Goal: Task Accomplishment & Management: Manage account settings

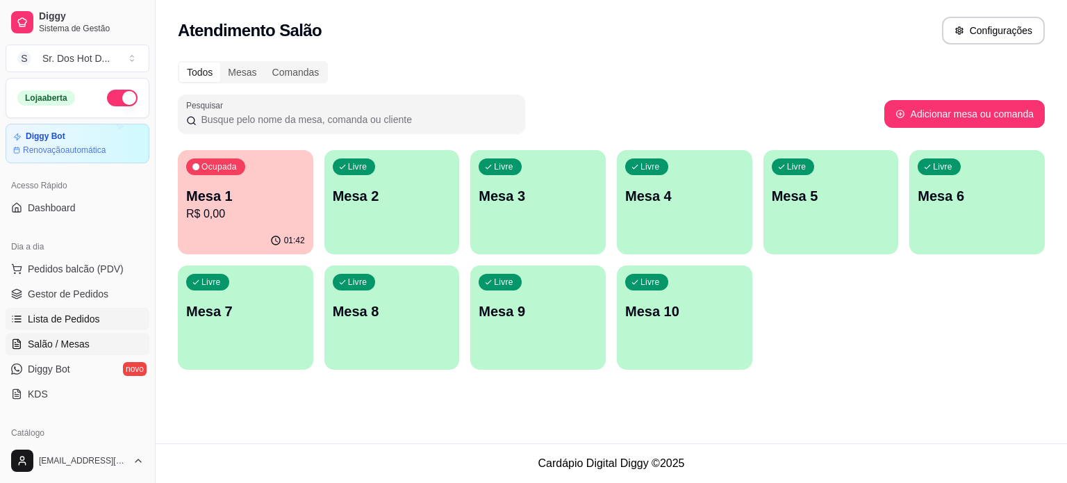
click at [81, 312] on span "Lista de Pedidos" at bounding box center [64, 319] width 72 height 14
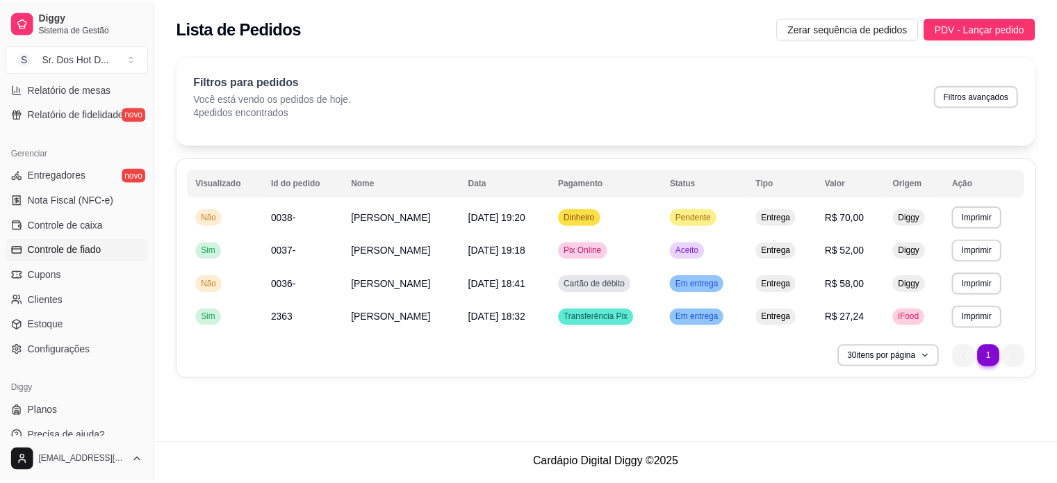
scroll to position [516, 0]
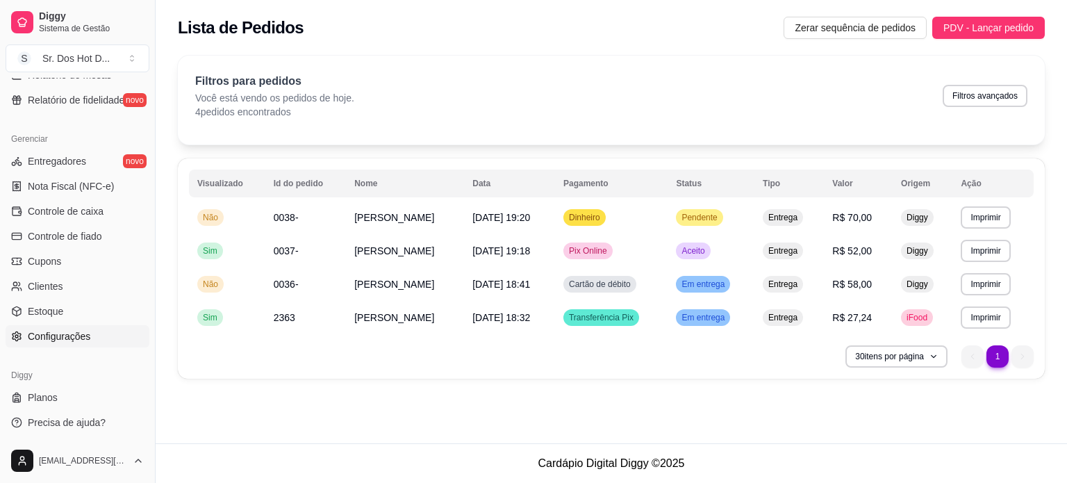
click at [59, 337] on span "Configurações" at bounding box center [59, 336] width 63 height 14
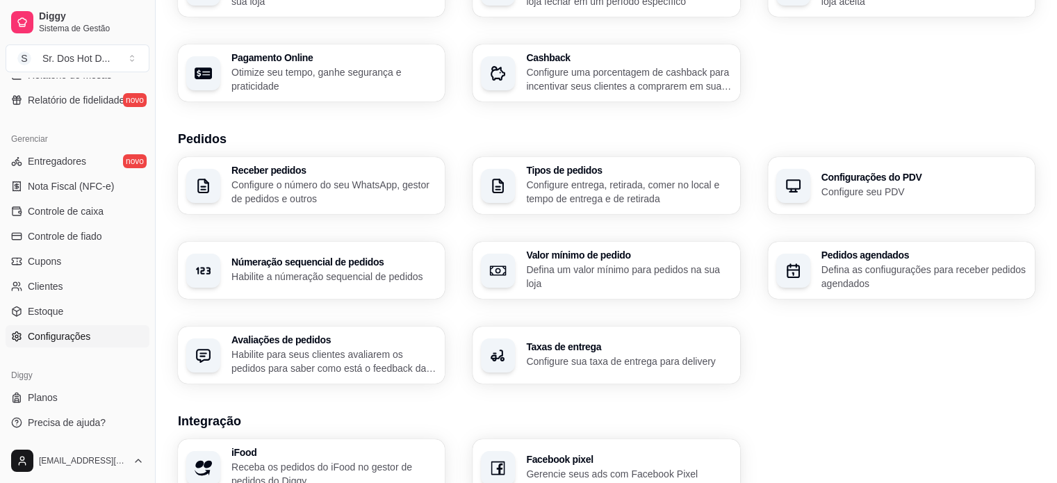
scroll to position [347, 0]
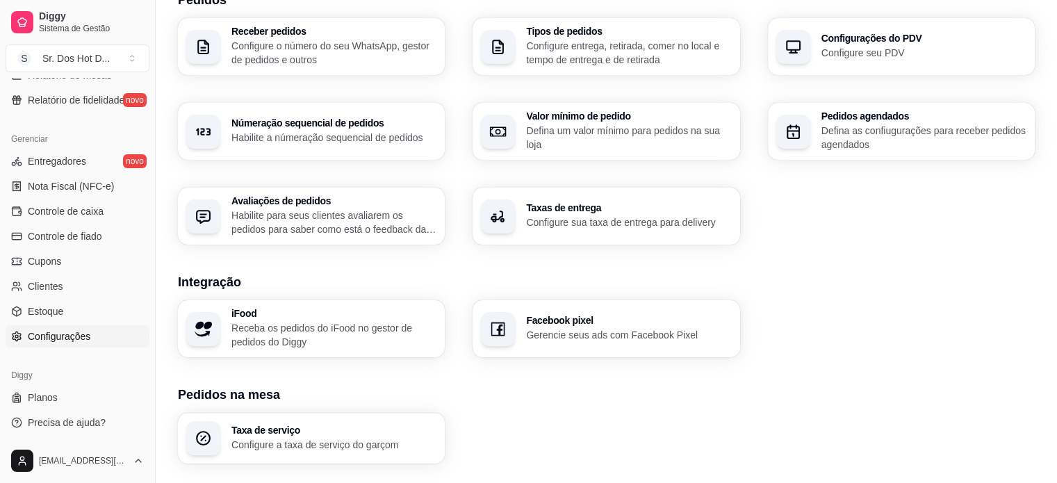
click at [555, 339] on p "Gerencie seus ads com Facebook Pixel" at bounding box center [628, 335] width 205 height 14
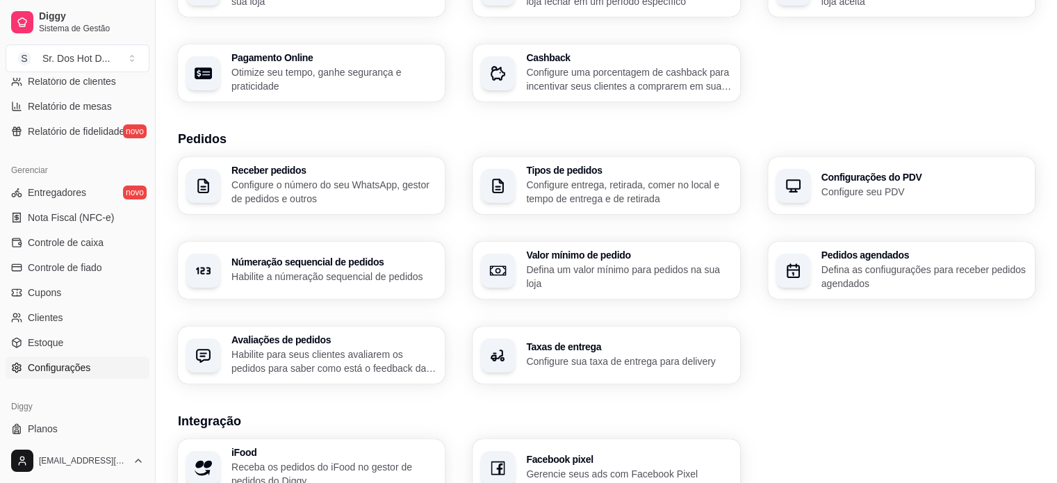
scroll to position [516, 0]
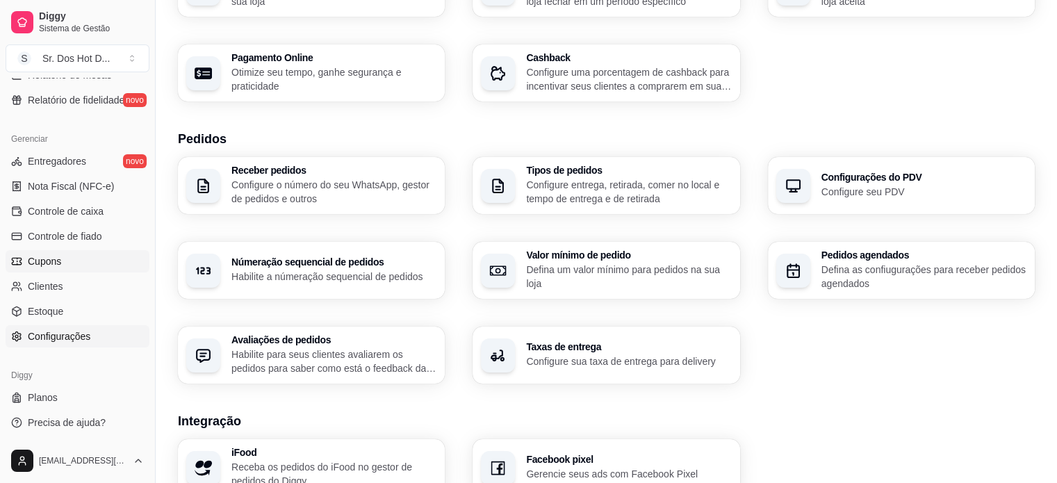
click at [54, 271] on link "Cupons" at bounding box center [78, 261] width 144 height 22
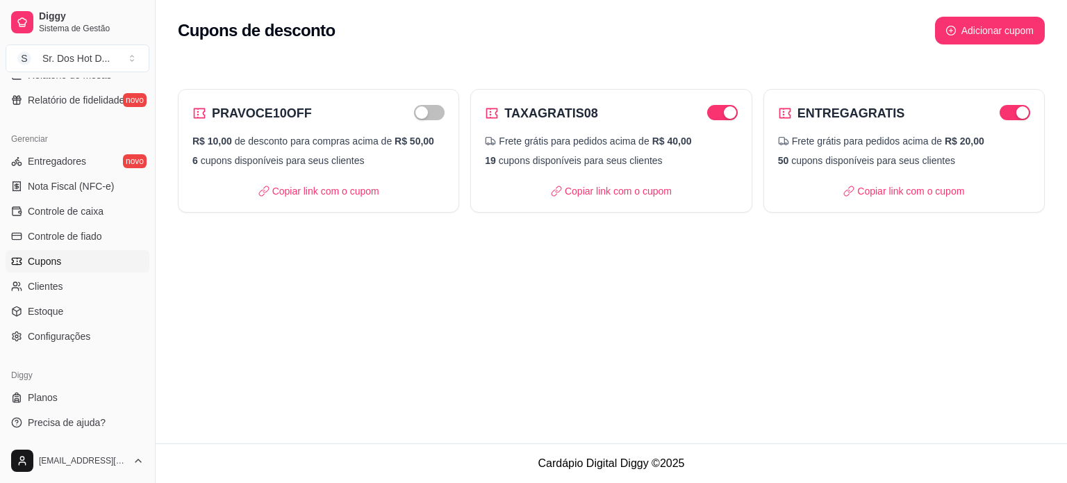
click at [859, 333] on div "Cupons de desconto Adicionar cupom PRAVOCE10OFF R$ 10,00 de desconto para compr…" at bounding box center [612, 221] width 912 height 443
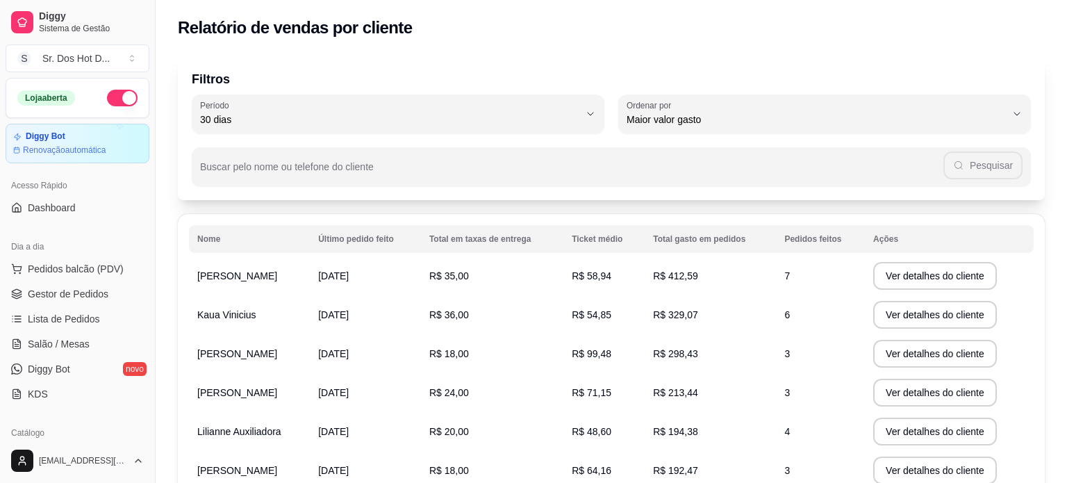
select select "30"
select select "HIGHEST_TOTAL_SPENT_WITH_ORDERS"
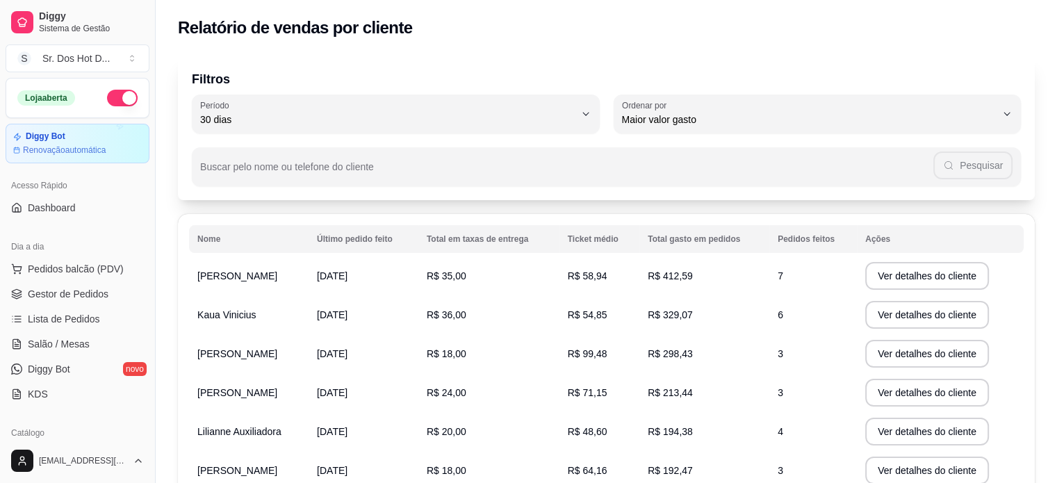
scroll to position [347, 0]
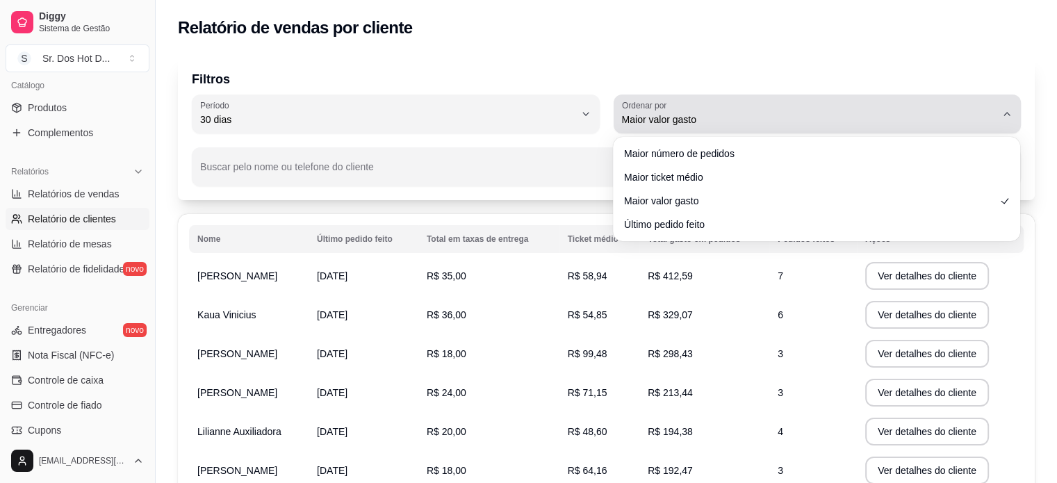
click at [914, 117] on span "Maior valor gasto" at bounding box center [809, 120] width 375 height 14
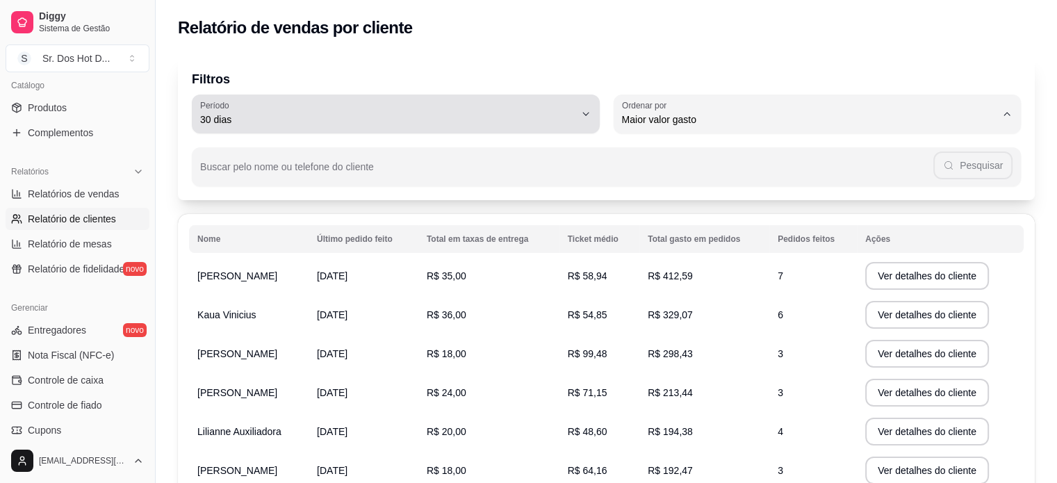
click at [589, 115] on icon "button" at bounding box center [585, 113] width 11 height 11
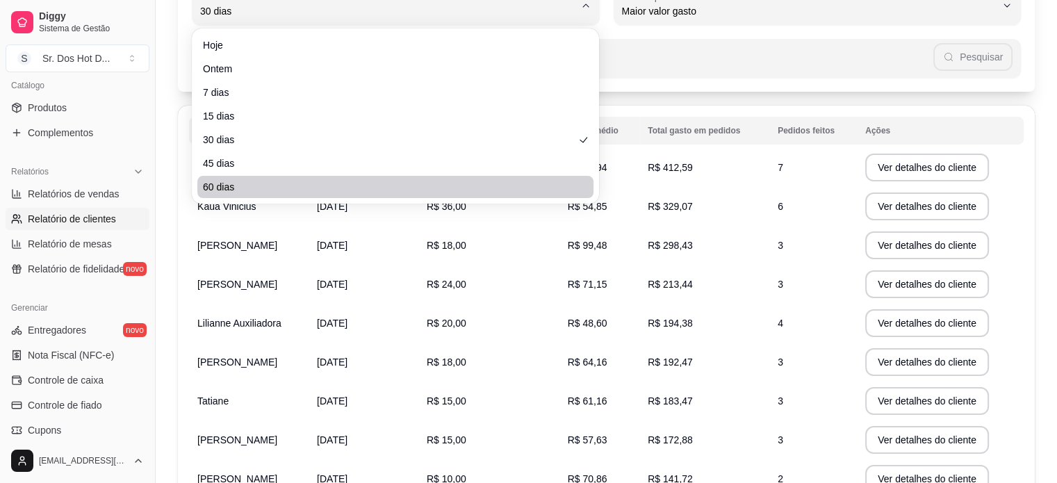
scroll to position [139, 0]
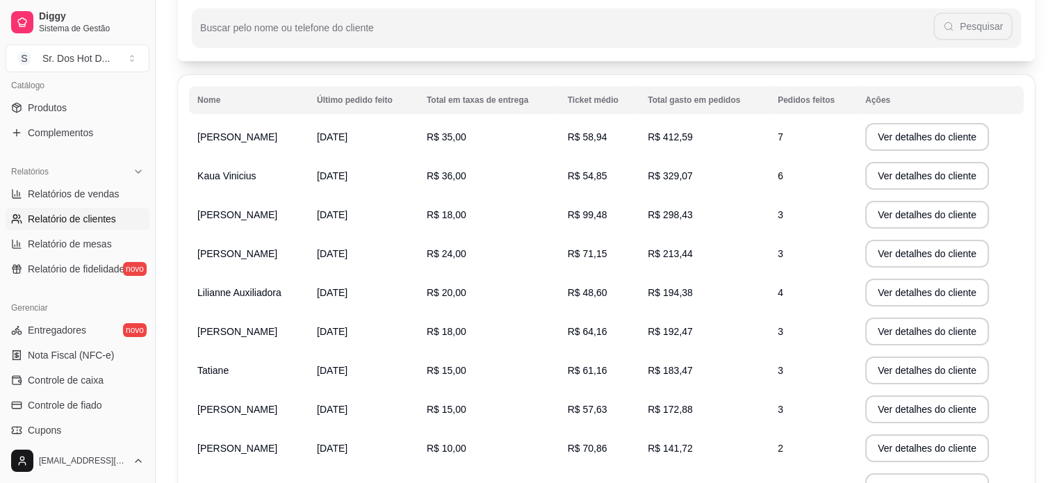
click at [353, 155] on span "60 dias" at bounding box center [389, 149] width 356 height 13
type input "60"
select select "60"
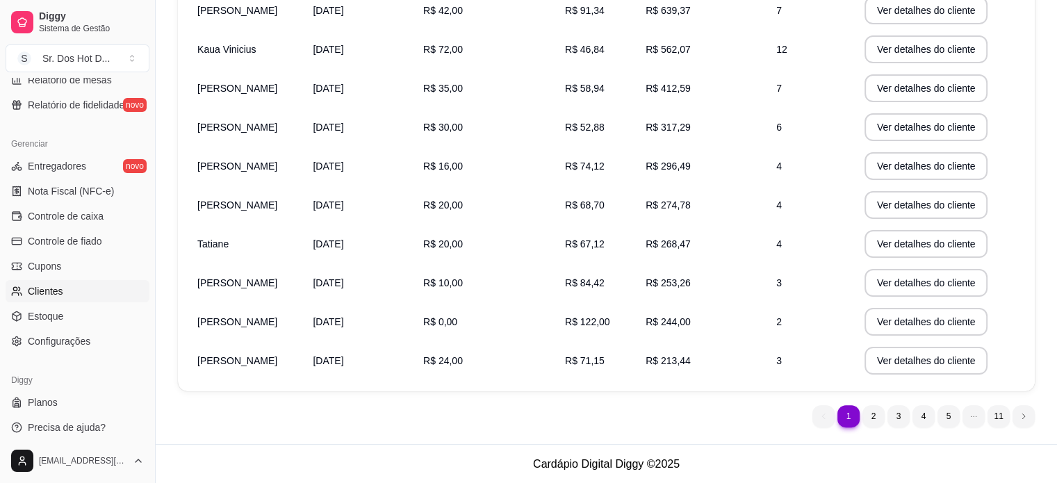
scroll to position [516, 0]
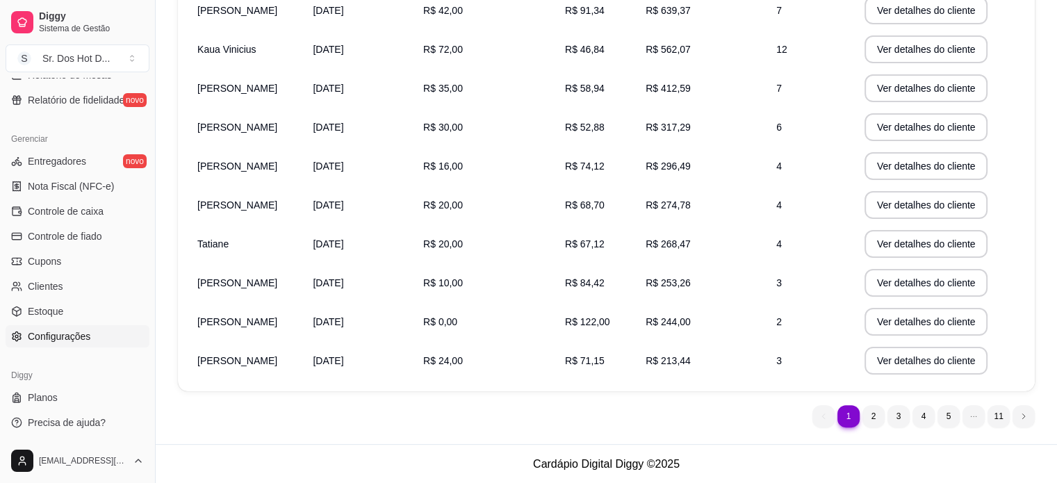
click at [47, 330] on span "Configurações" at bounding box center [59, 336] width 63 height 14
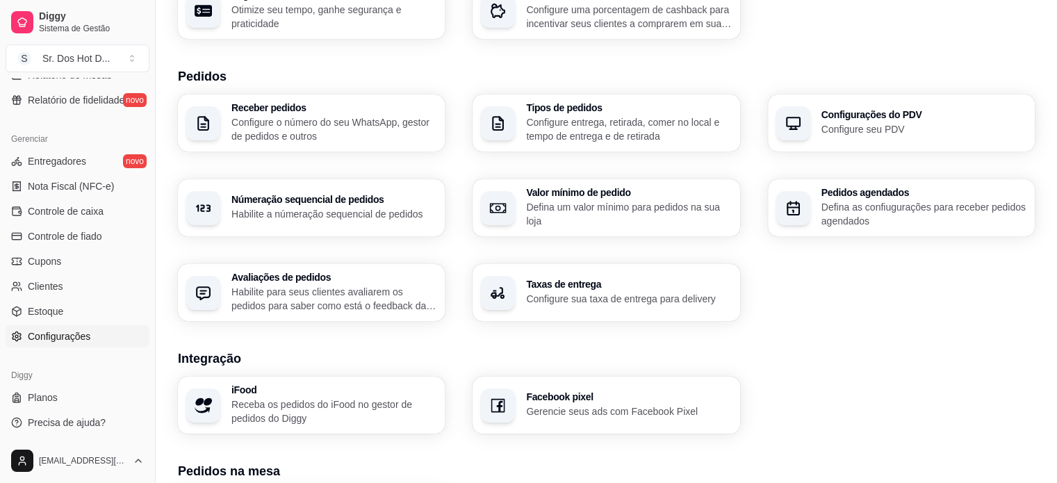
scroll to position [417, 0]
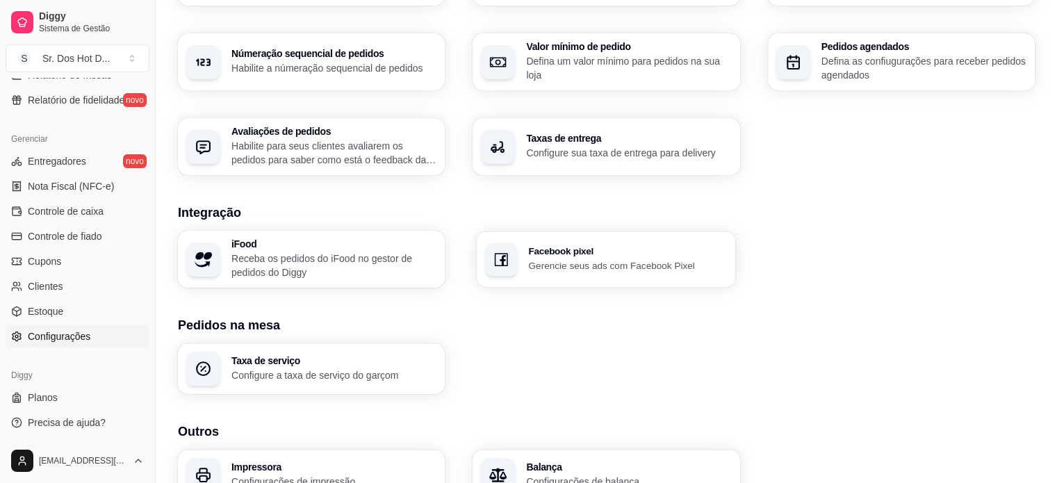
click at [550, 277] on div "Facebook pixel Gerencie seus ads com Facebook Pixel" at bounding box center [606, 259] width 259 height 56
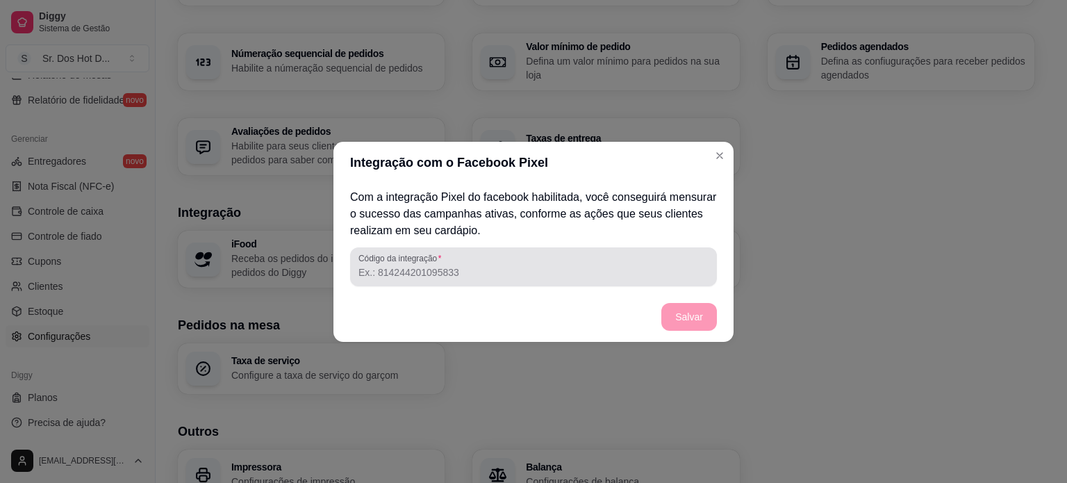
click at [489, 271] on input "Código da integração" at bounding box center [534, 272] width 350 height 14
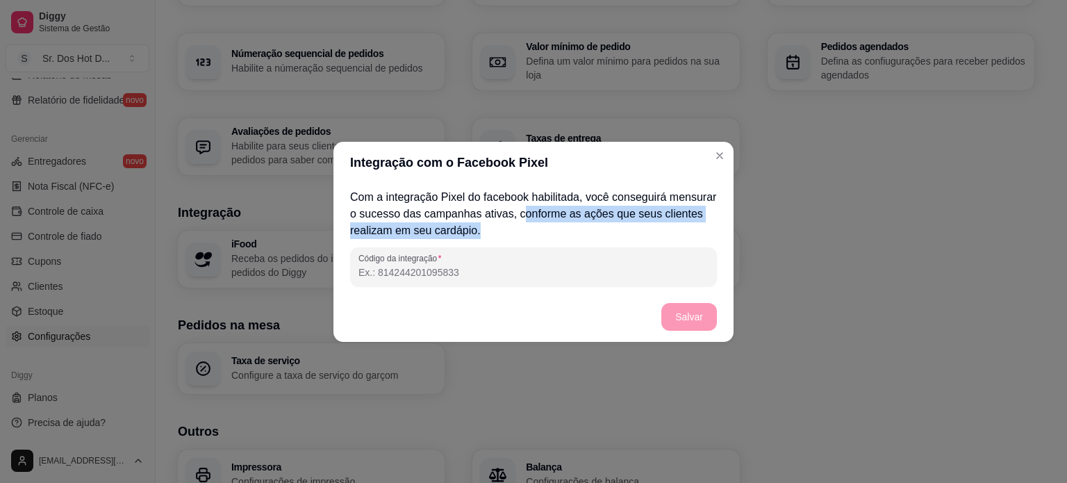
drag, startPoint x: 539, startPoint y: 208, endPoint x: 566, endPoint y: 229, distance: 35.2
click at [569, 227] on p "Com a integração Pixel do facebook habilitada, você conseguirá mensurar o suces…" at bounding box center [533, 214] width 367 height 50
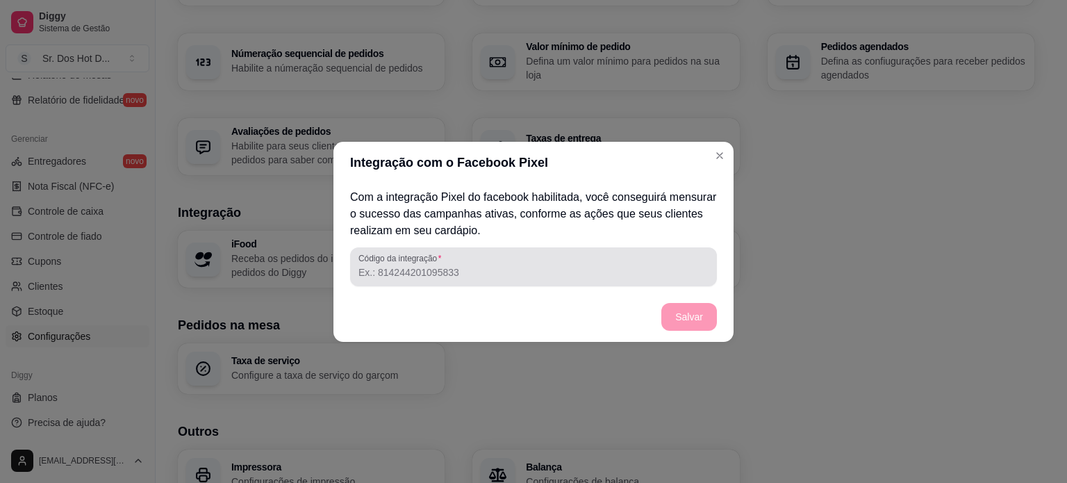
drag, startPoint x: 431, startPoint y: 249, endPoint x: 424, endPoint y: 250, distance: 7.1
click at [425, 249] on div "Código da integração" at bounding box center [533, 266] width 367 height 39
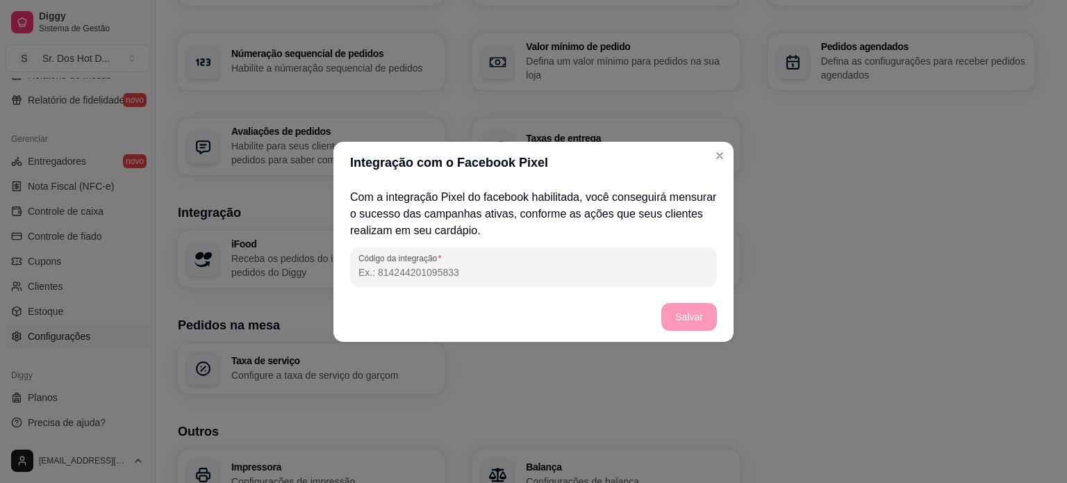
click at [400, 274] on input "Código da integração" at bounding box center [534, 272] width 350 height 14
click at [400, 275] on input "Código da integração" at bounding box center [534, 272] width 350 height 14
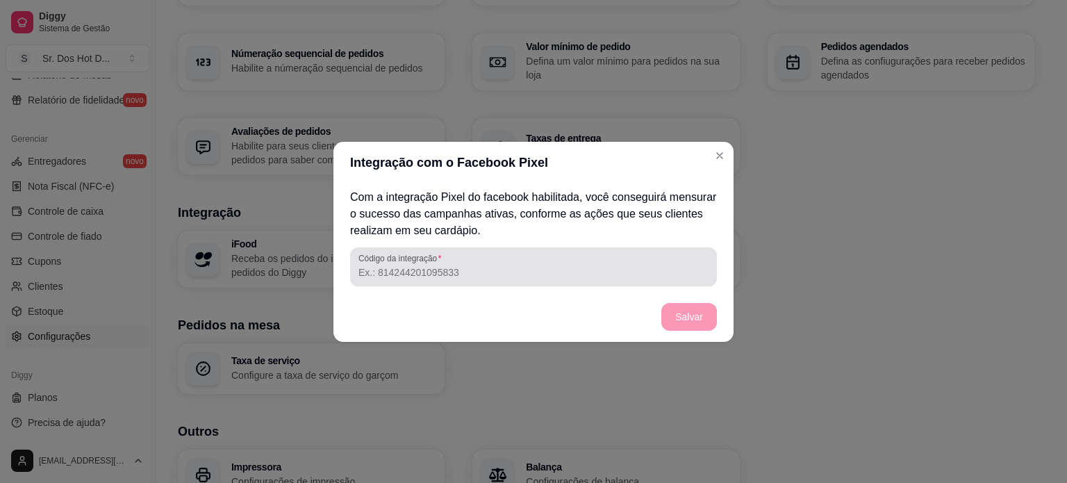
click at [400, 249] on div "Código da integração" at bounding box center [533, 266] width 367 height 39
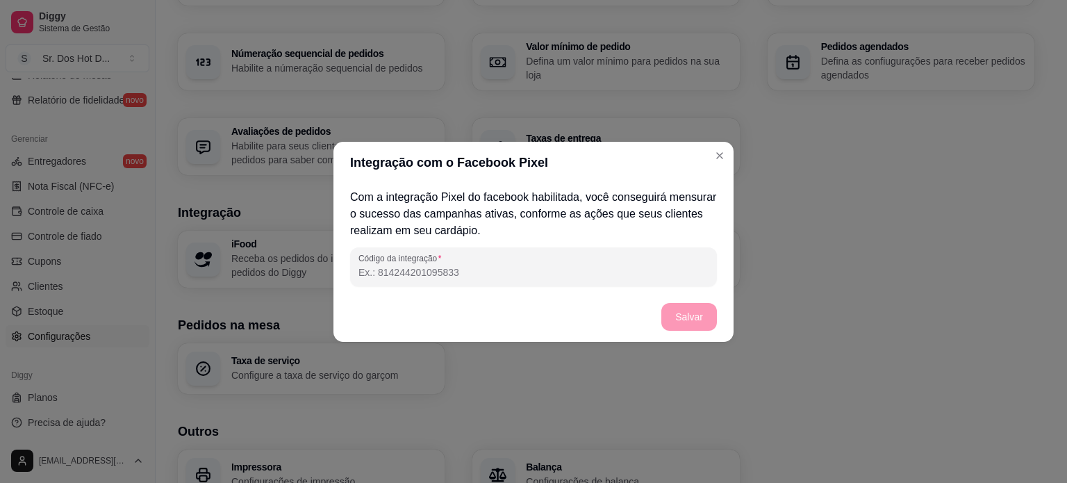
click at [442, 268] on input "Código da integração" at bounding box center [534, 272] width 350 height 14
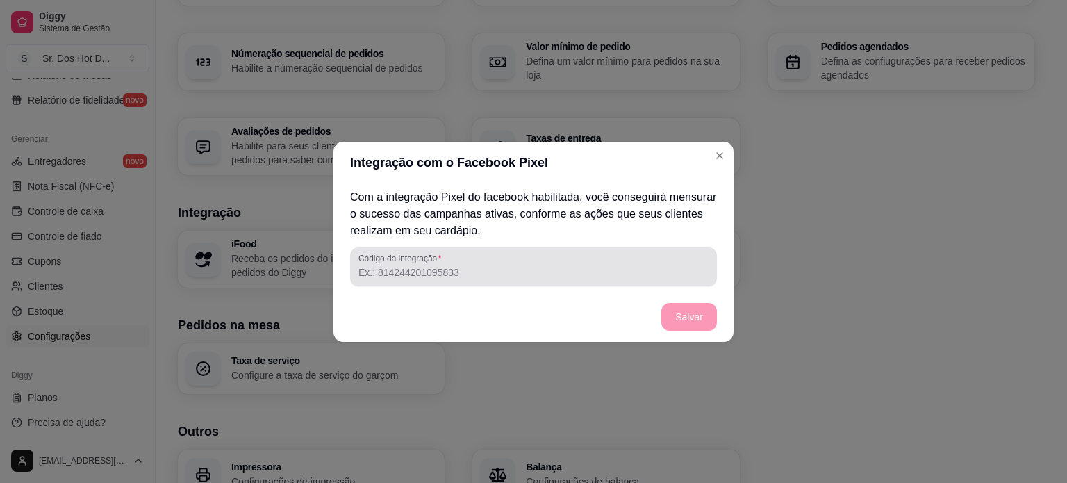
click at [397, 266] on input "Código da integração" at bounding box center [534, 272] width 350 height 14
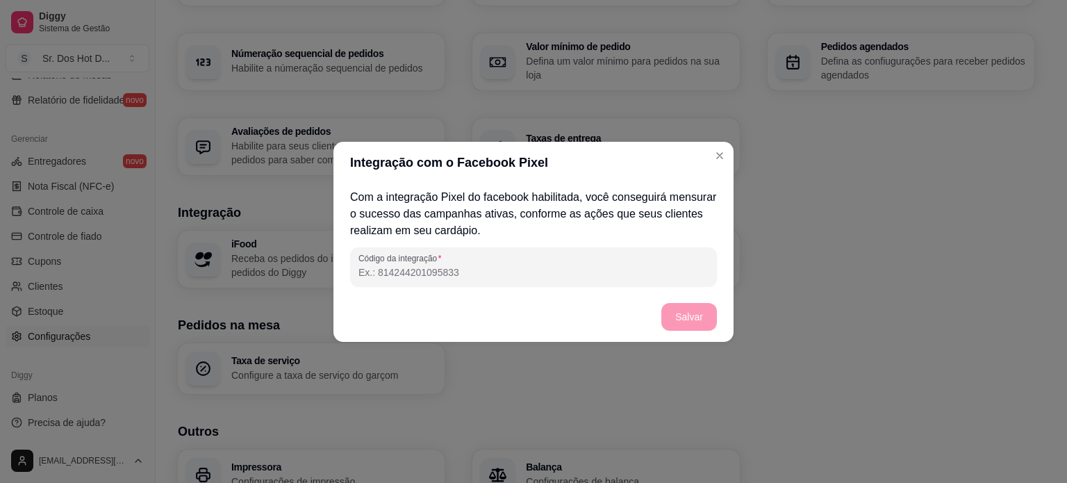
paste input "1971489570349608"
type input "1971489570349608"
click at [671, 308] on button "Salvar" at bounding box center [689, 316] width 54 height 27
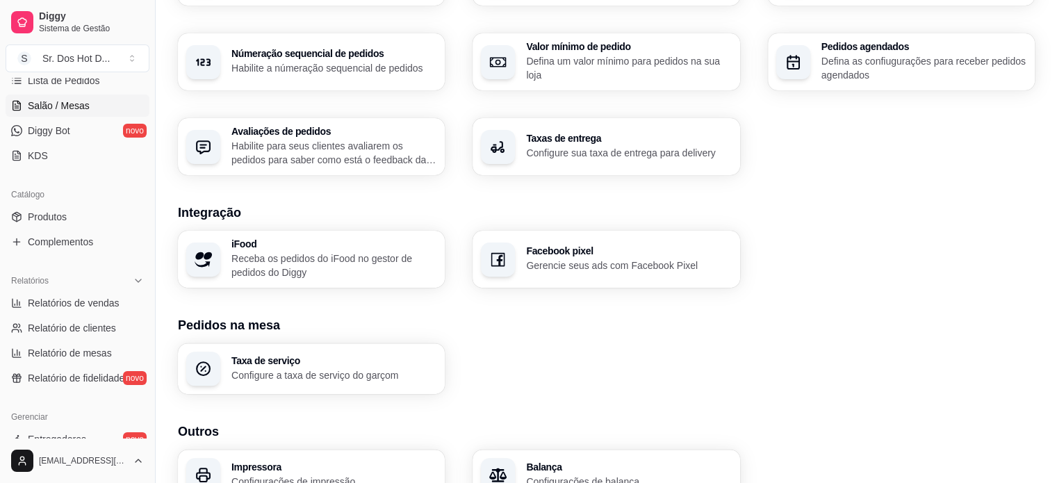
scroll to position [0, 0]
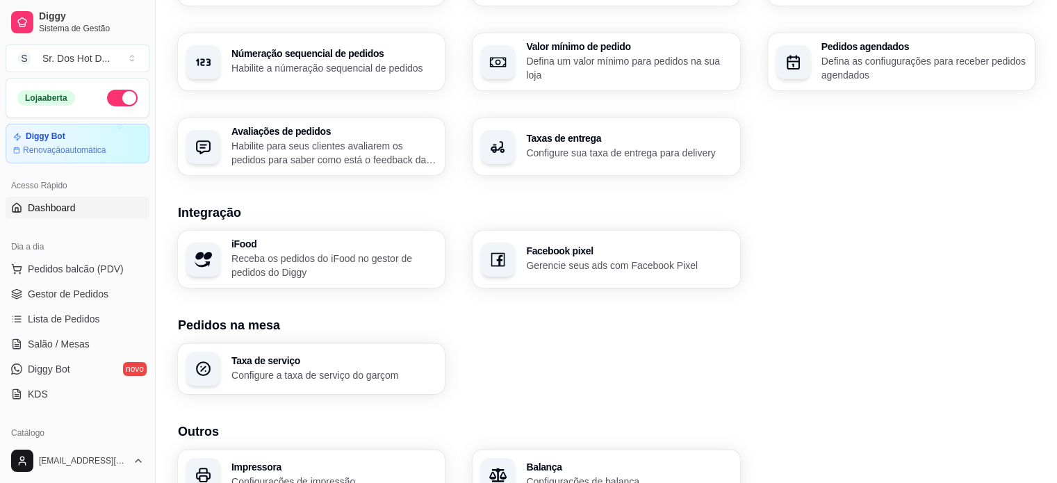
click at [72, 207] on span "Dashboard" at bounding box center [52, 208] width 48 height 14
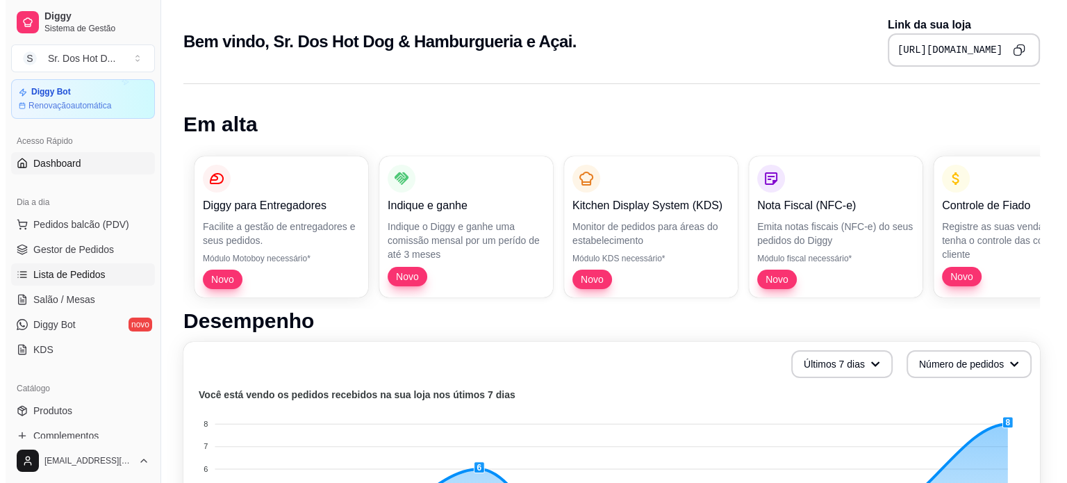
scroll to position [69, 0]
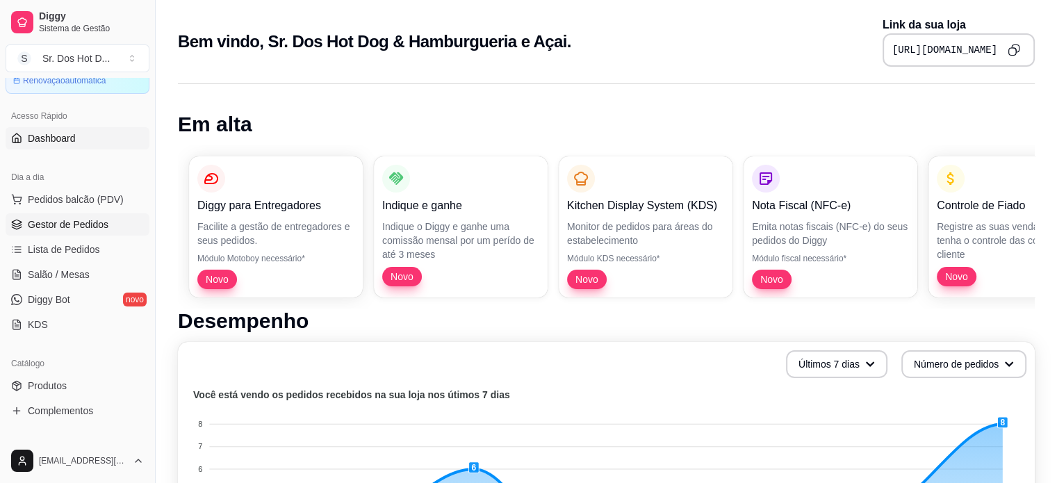
click at [112, 219] on link "Gestor de Pedidos" at bounding box center [78, 224] width 144 height 22
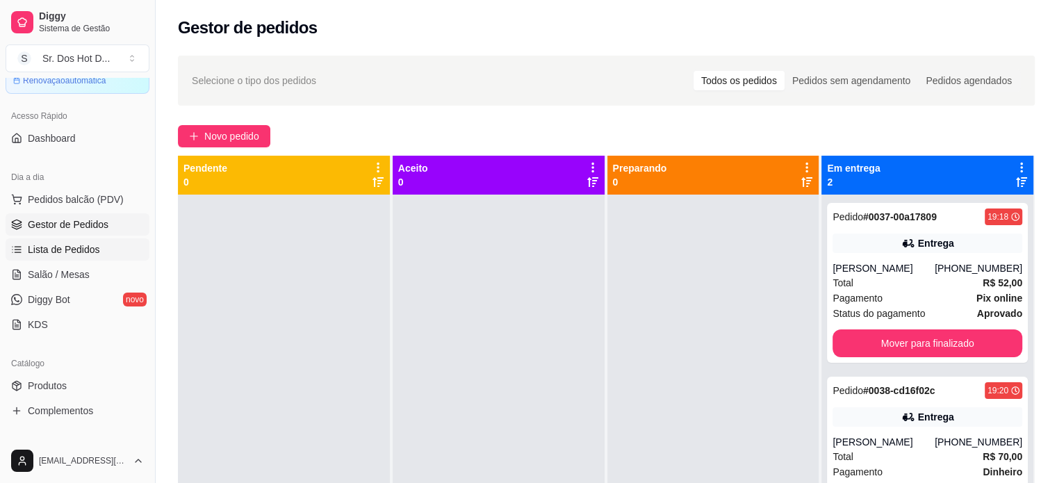
click at [72, 248] on span "Lista de Pedidos" at bounding box center [64, 250] width 72 height 14
